Goal: Information Seeking & Learning: Learn about a topic

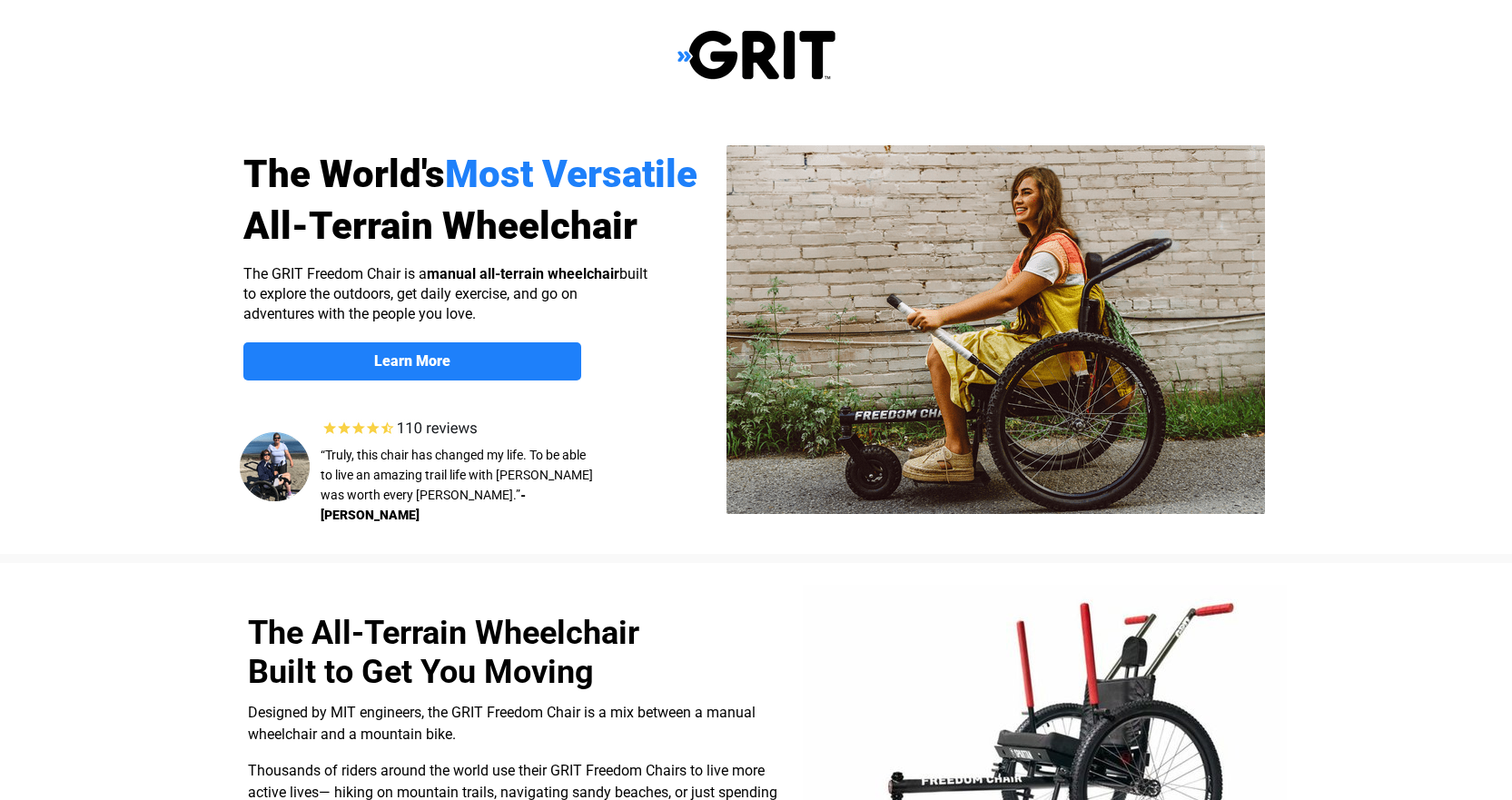
select select "US"
click at [420, 360] on strong "Learn More" at bounding box center [412, 361] width 76 height 17
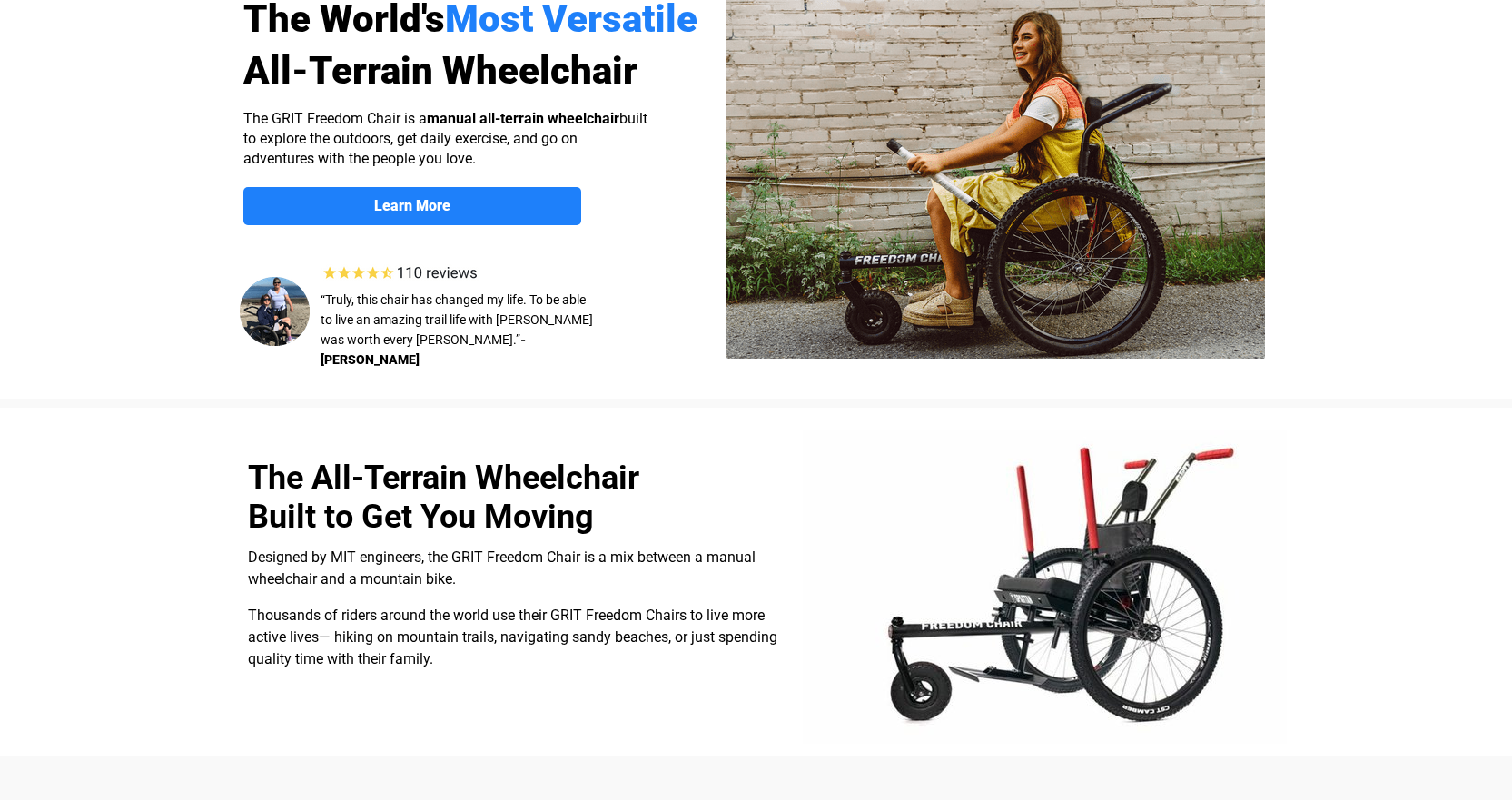
scroll to position [20, 0]
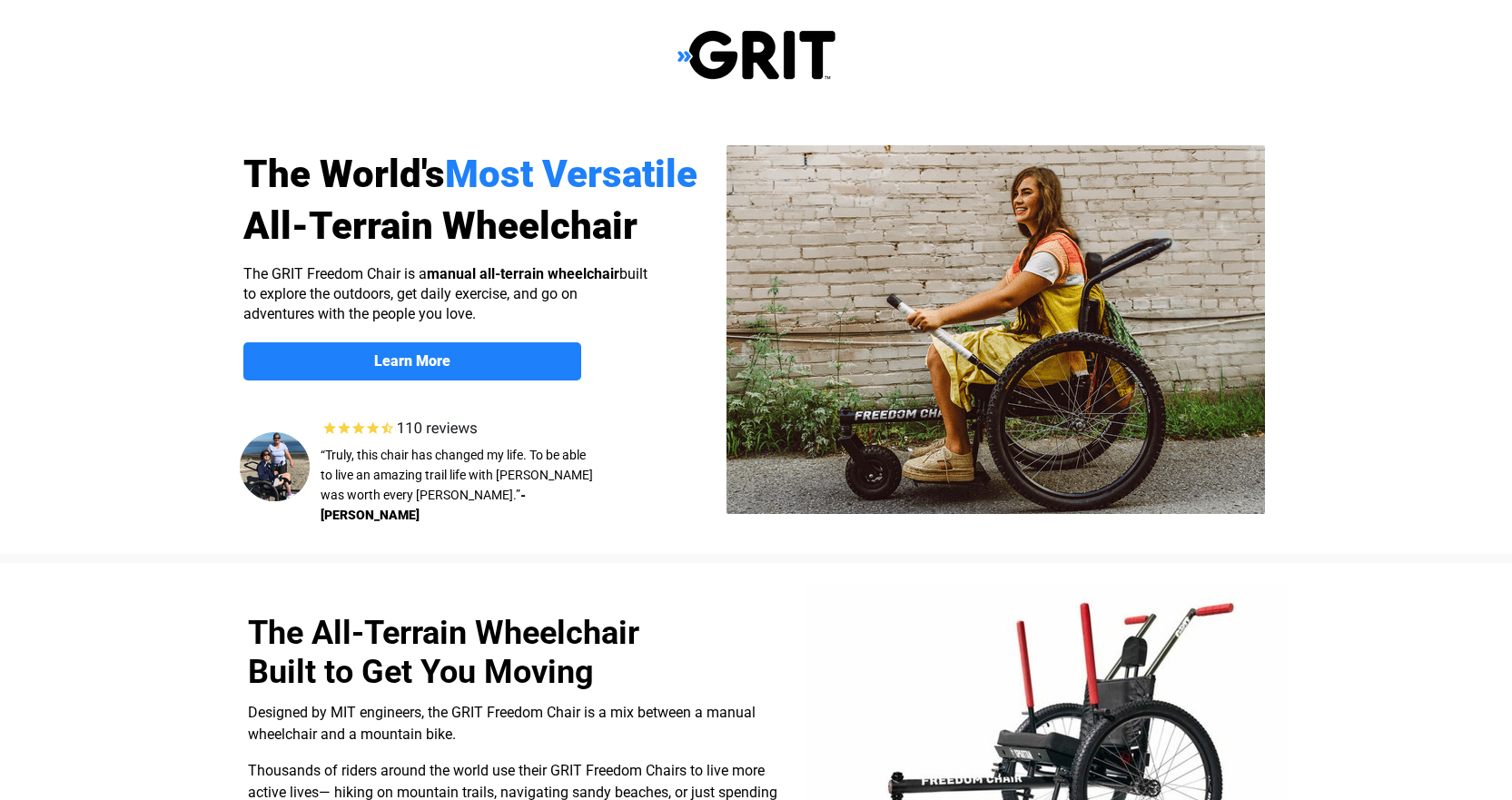
scroll to position [1408, 0]
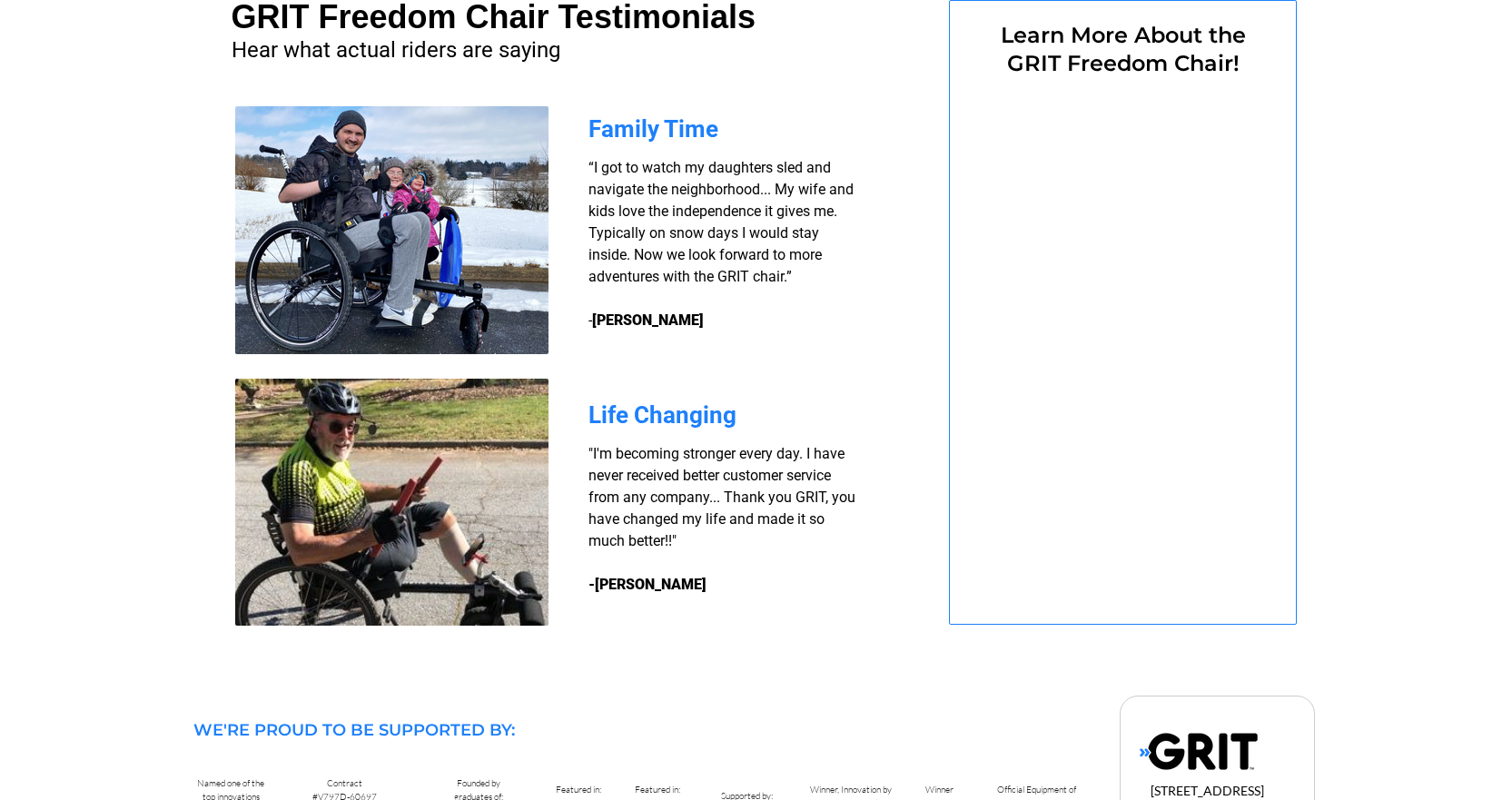
select select "US"
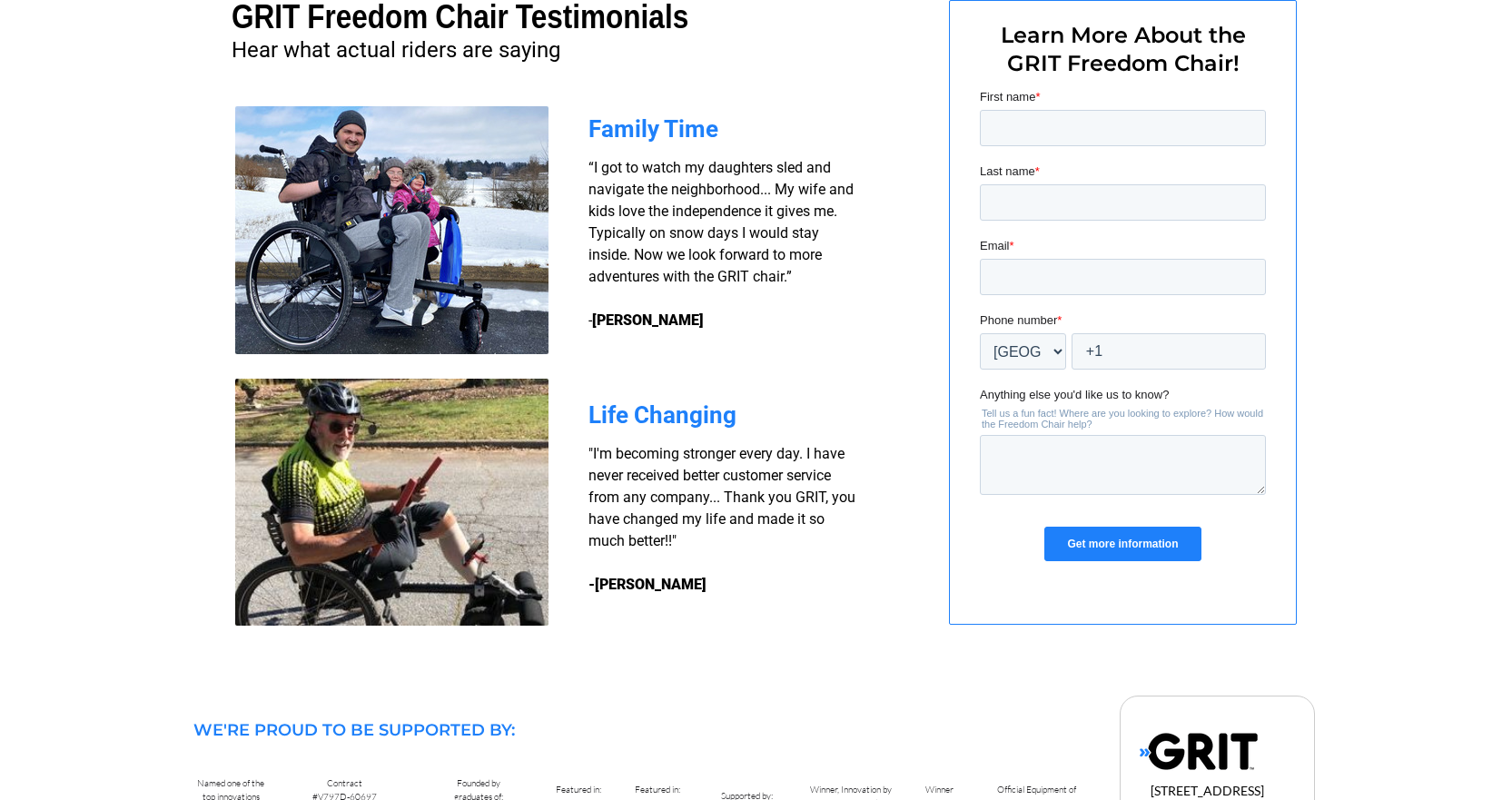
scroll to position [0, 0]
click at [398, 285] on img at bounding box center [392, 230] width 313 height 248
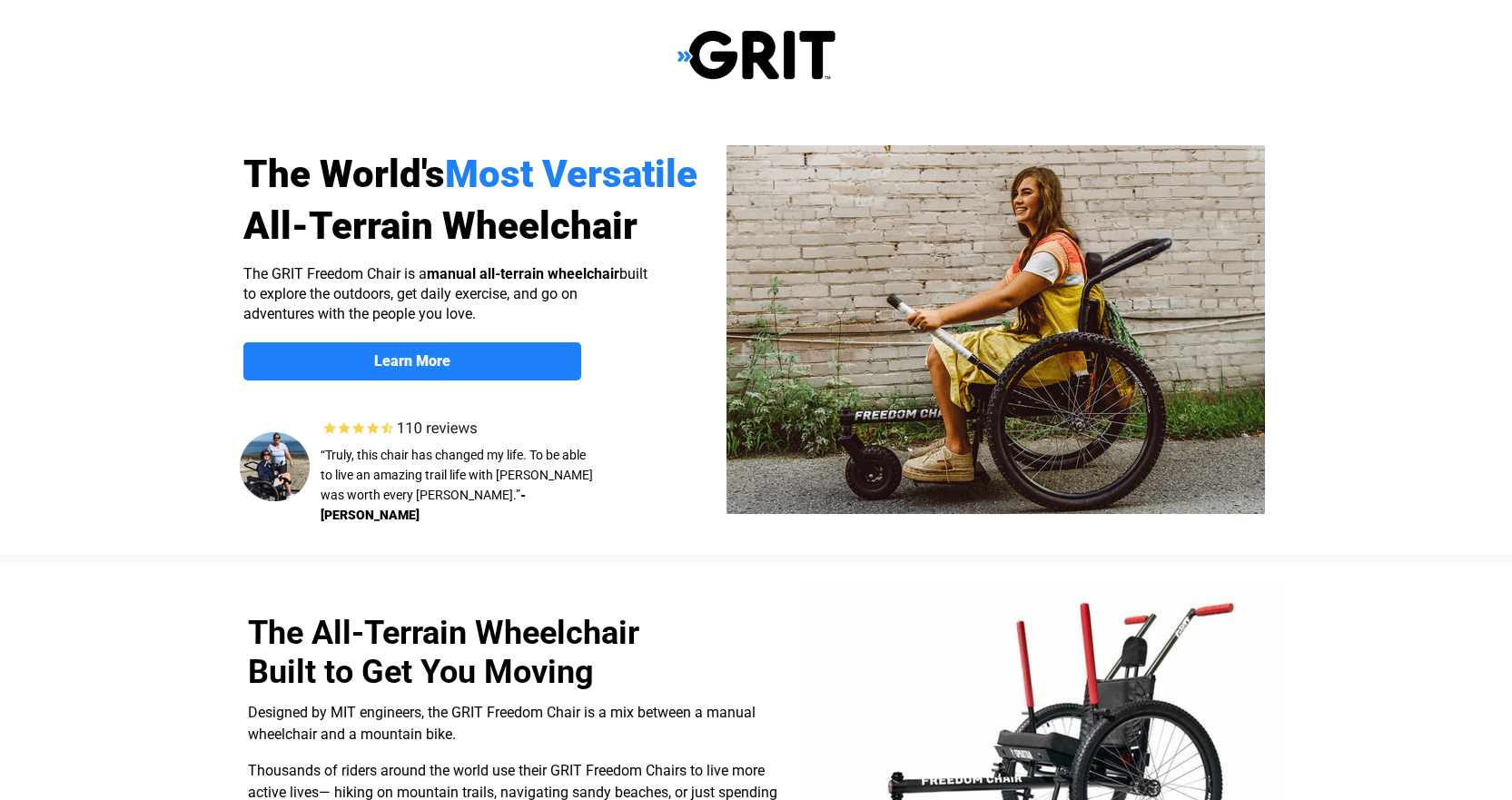
select select "US"
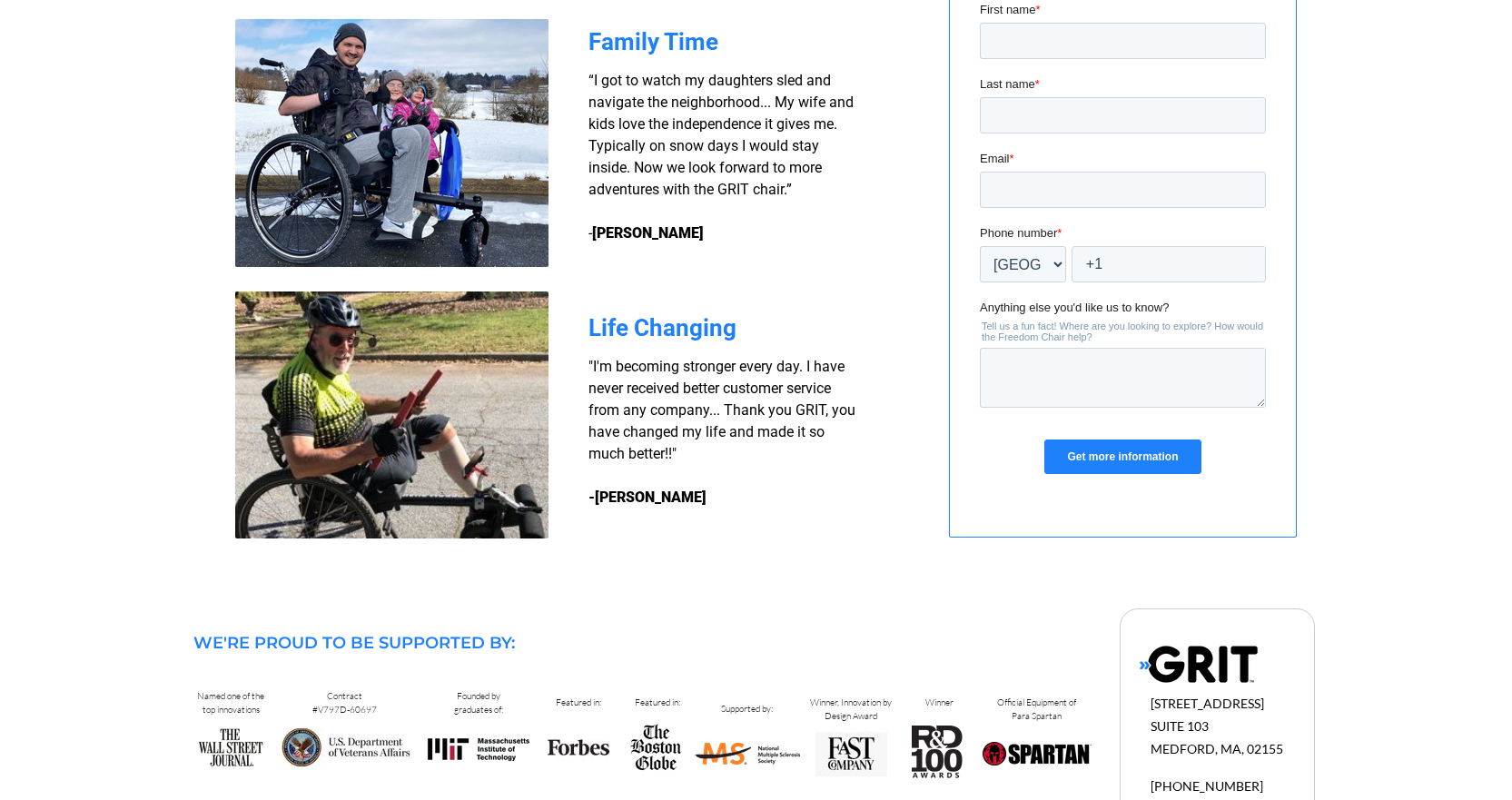
scroll to position [1517, 0]
